Goal: Complete Application Form: Complete application form

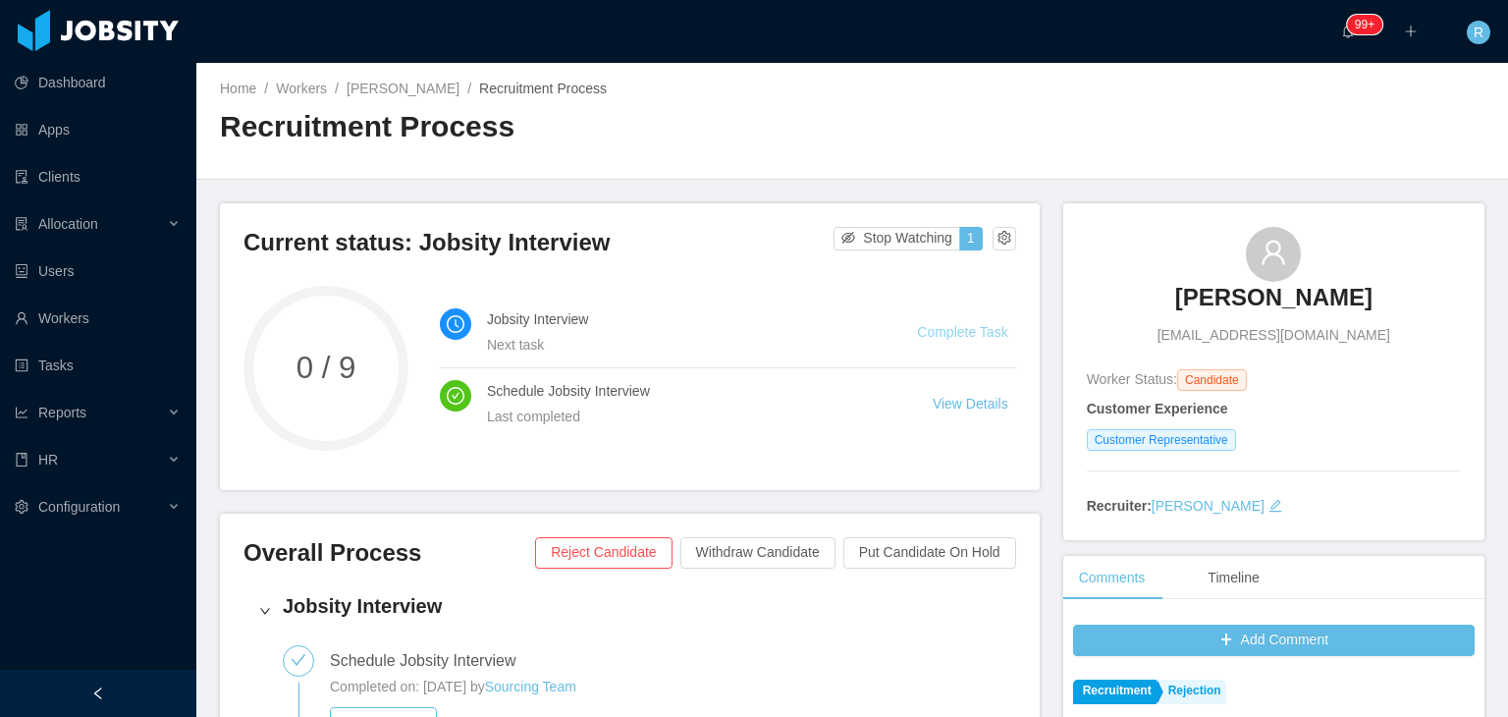
click at [994, 336] on link "Complete Task" at bounding box center [962, 332] width 90 height 16
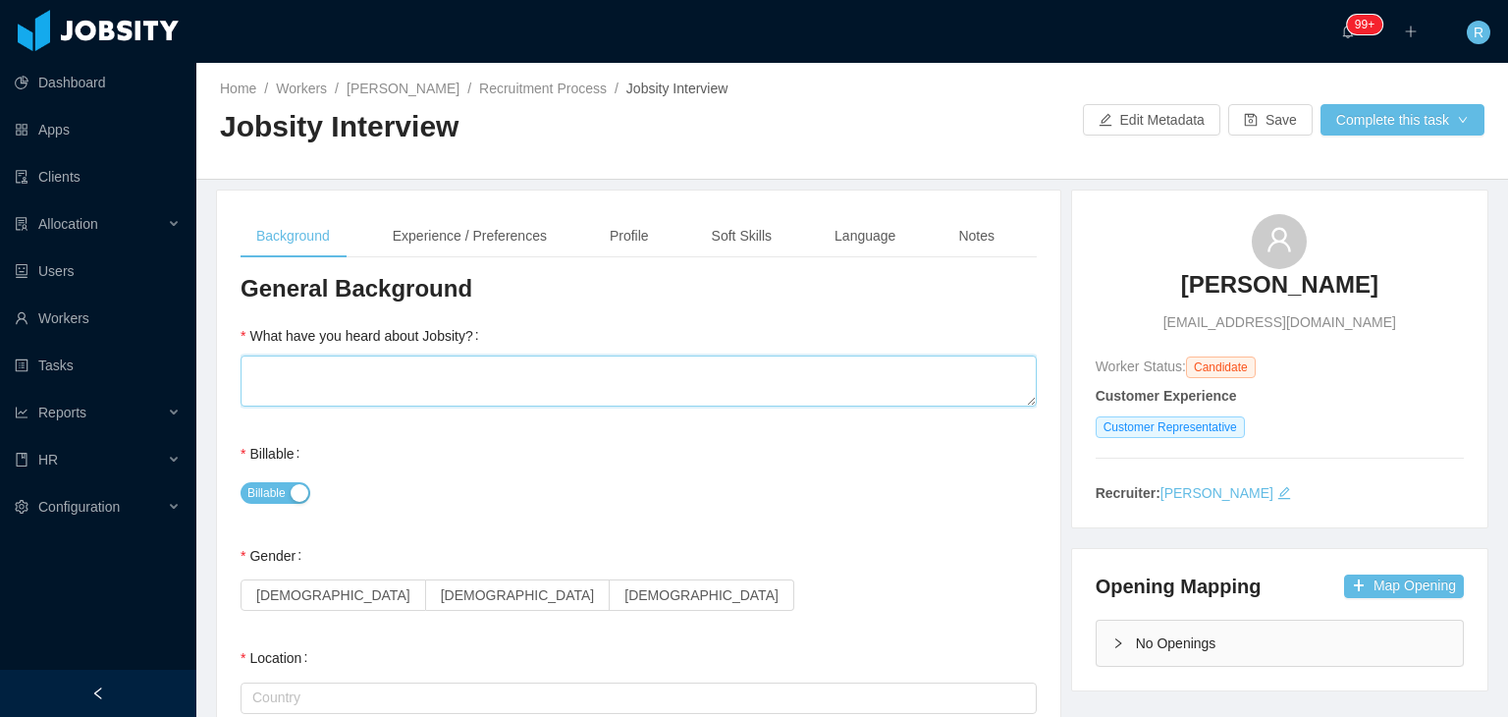
click at [609, 397] on textarea "What have you heard about Jobsity?" at bounding box center [638, 380] width 796 height 51
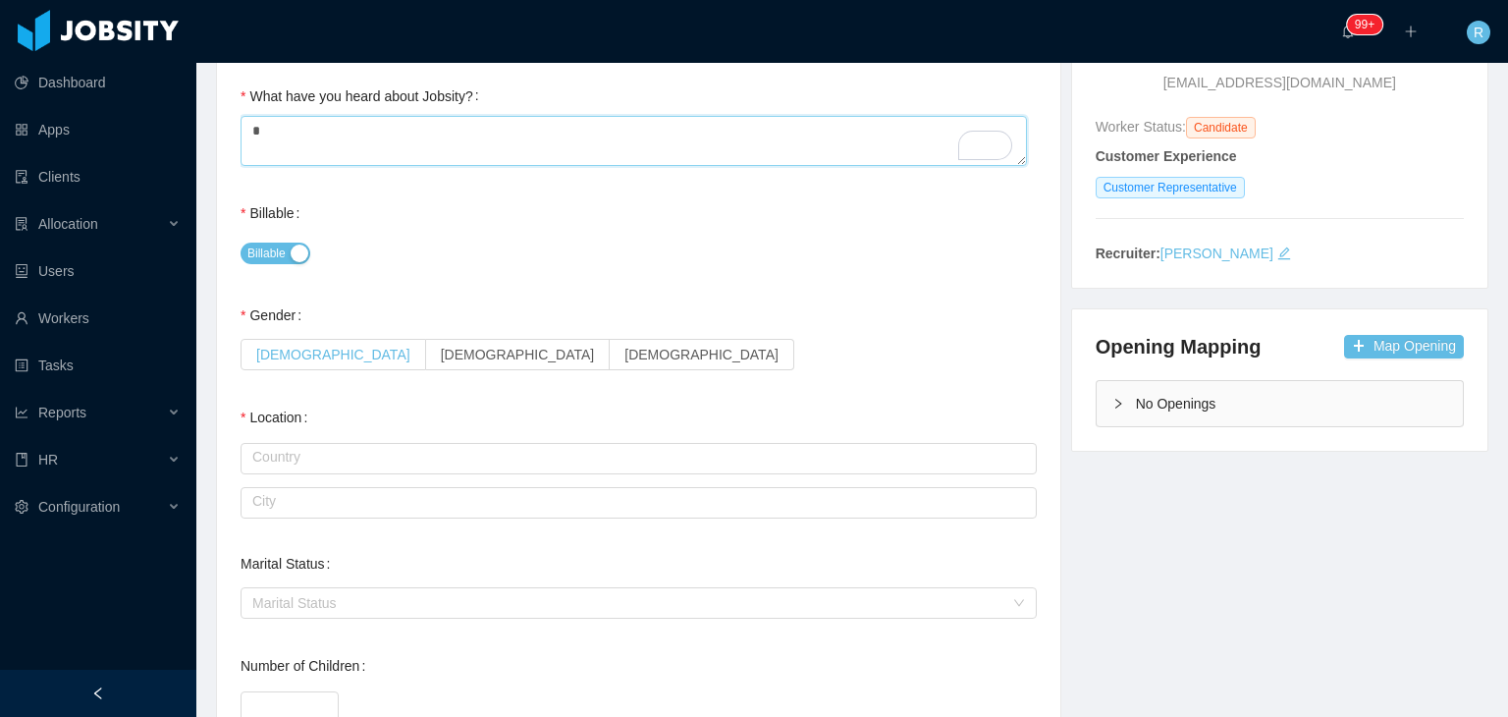
type textarea "*"
click at [265, 363] on label "[DEMOGRAPHIC_DATA]" at bounding box center [333, 354] width 186 height 31
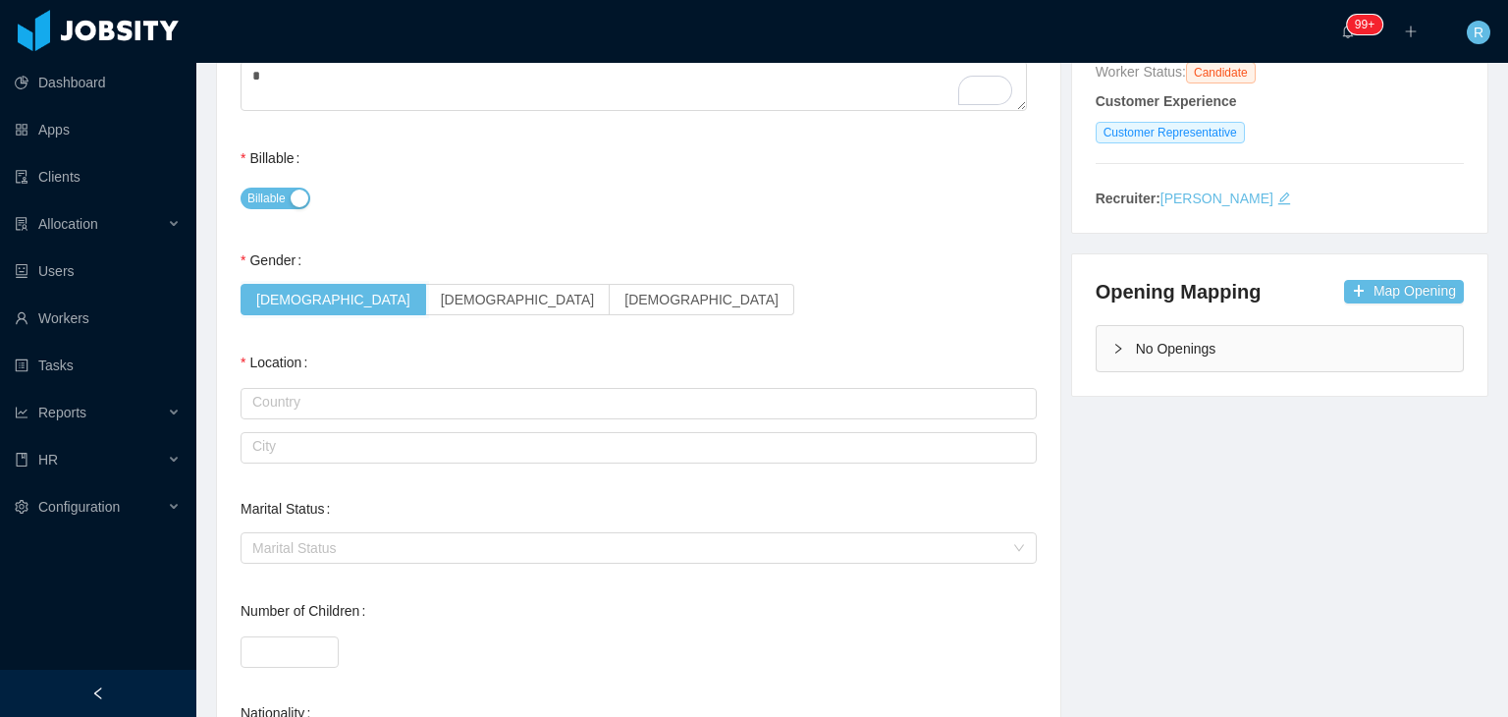
scroll to position [294, 0]
click at [507, 408] on input "text" at bounding box center [638, 403] width 796 height 31
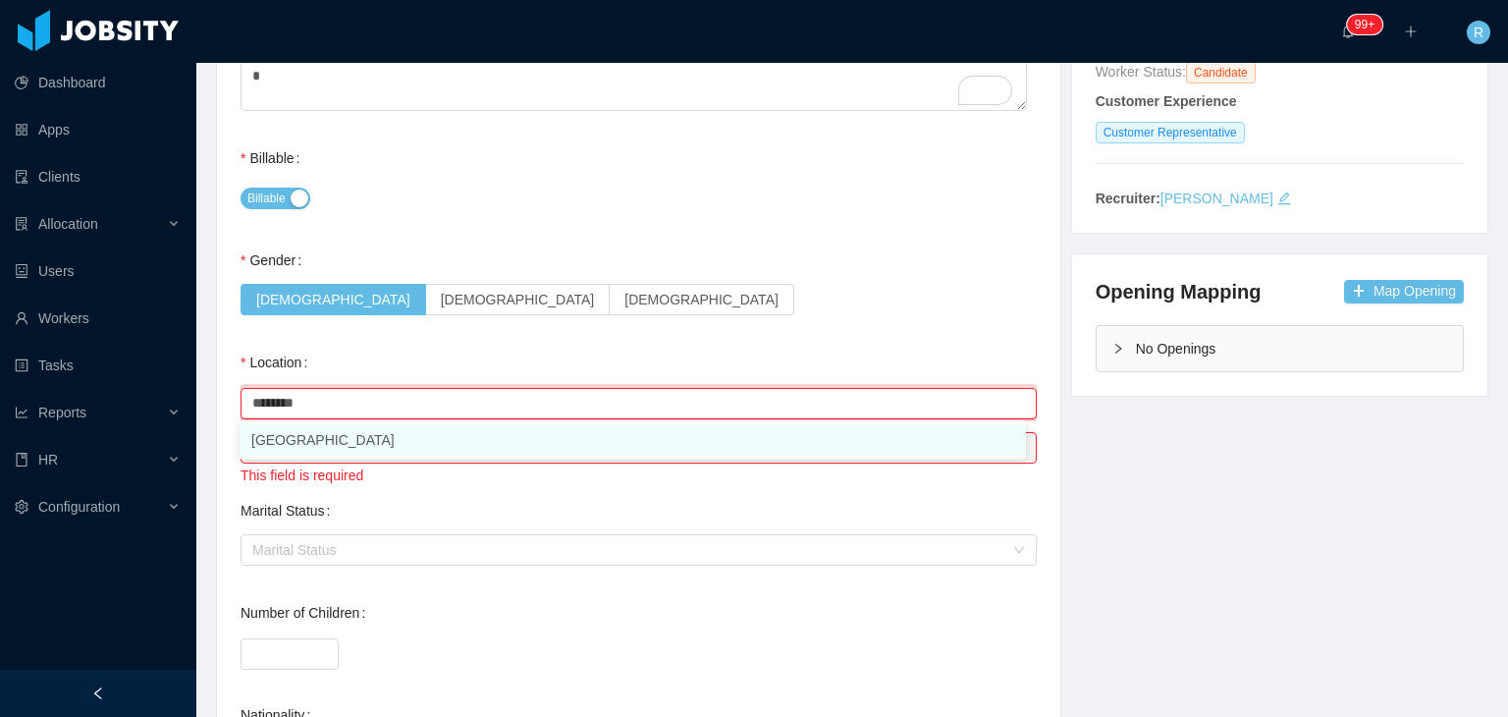
click at [431, 436] on li "[GEOGRAPHIC_DATA]" at bounding box center [632, 439] width 786 height 31
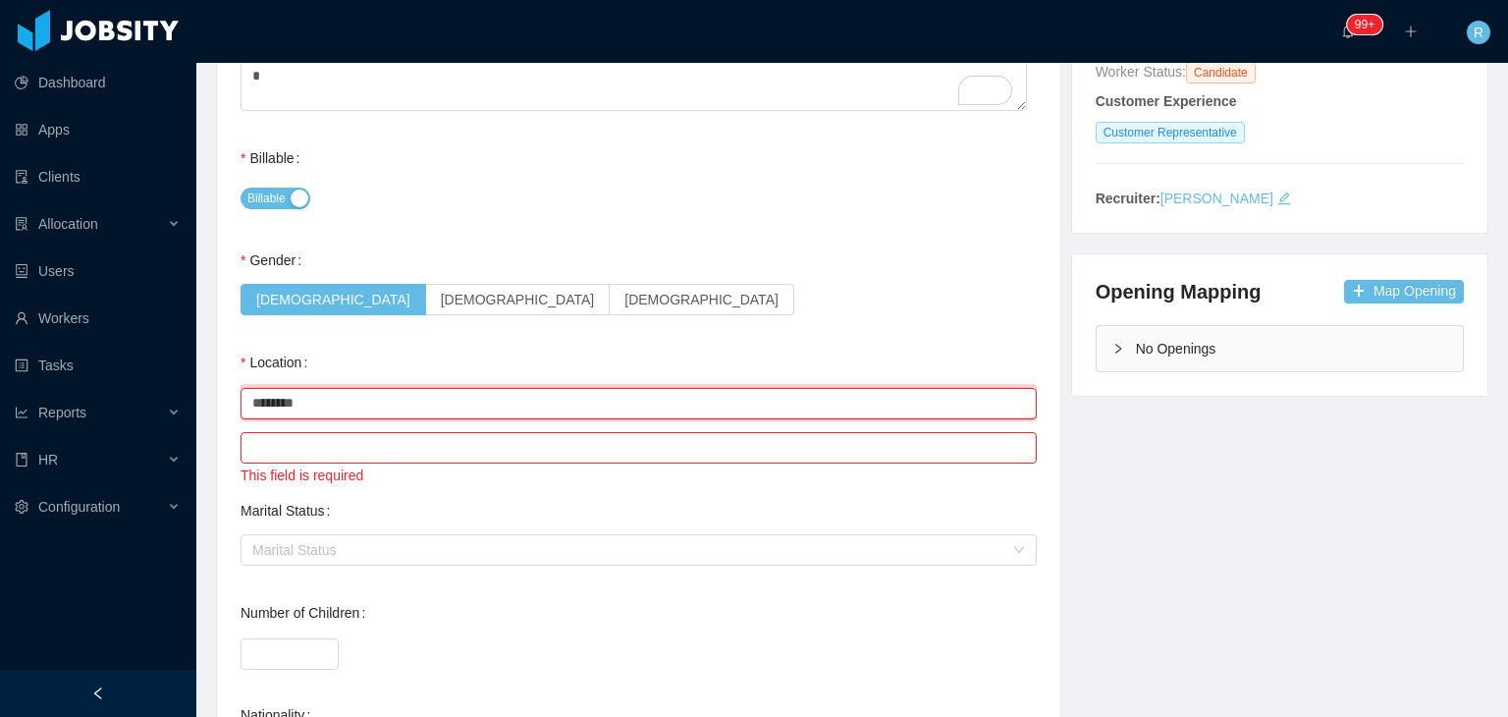
type input "********"
click at [459, 440] on input "text" at bounding box center [638, 447] width 796 height 31
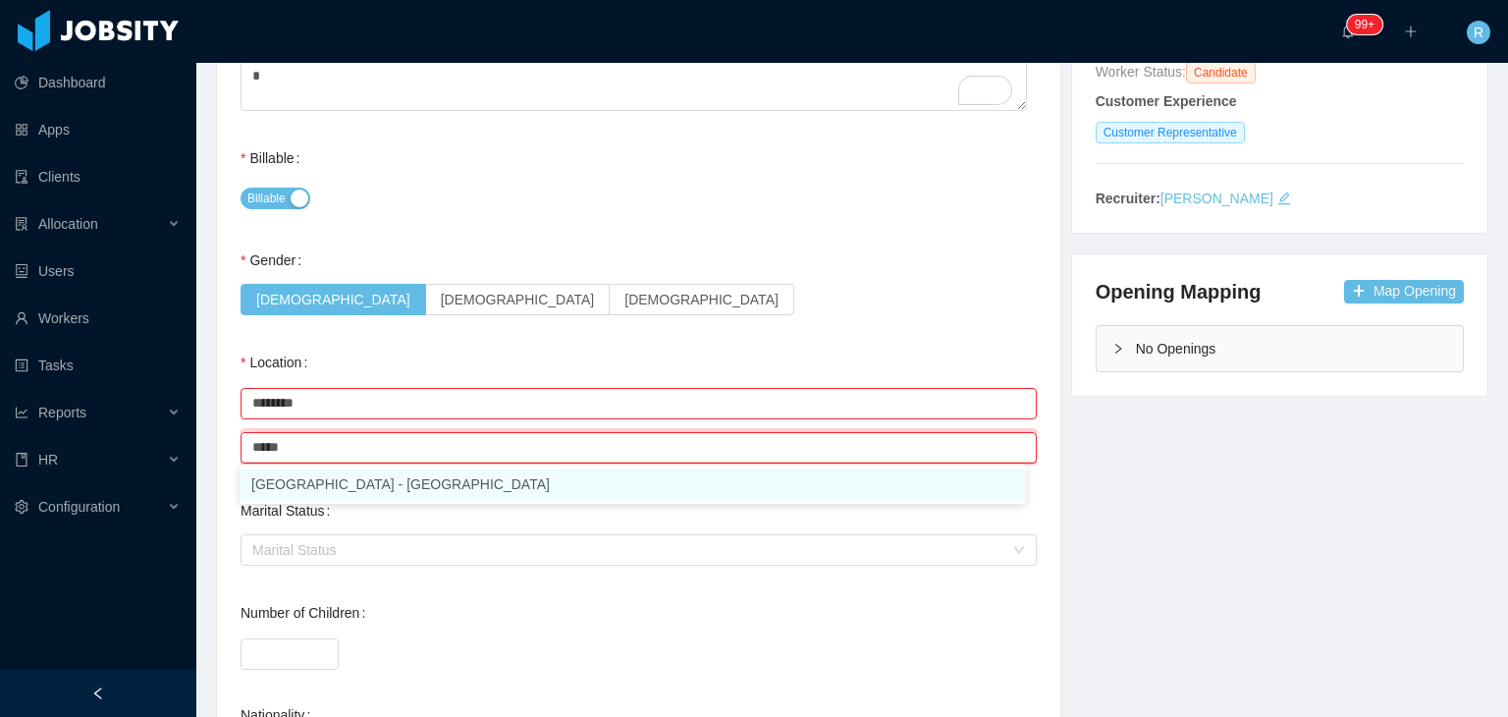
click at [360, 475] on li "[GEOGRAPHIC_DATA] - [GEOGRAPHIC_DATA]" at bounding box center [632, 483] width 786 height 31
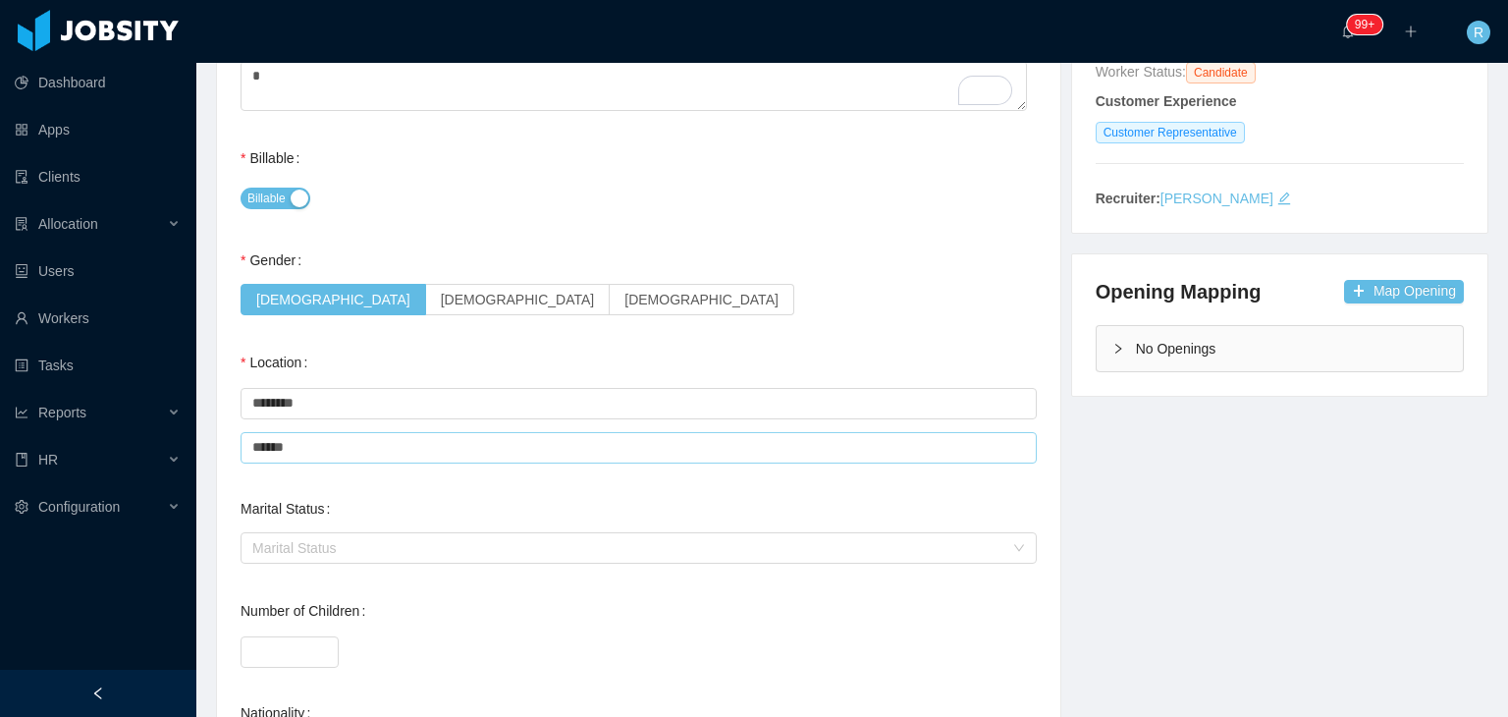
type input "******"
